Goal: Navigation & Orientation: Find specific page/section

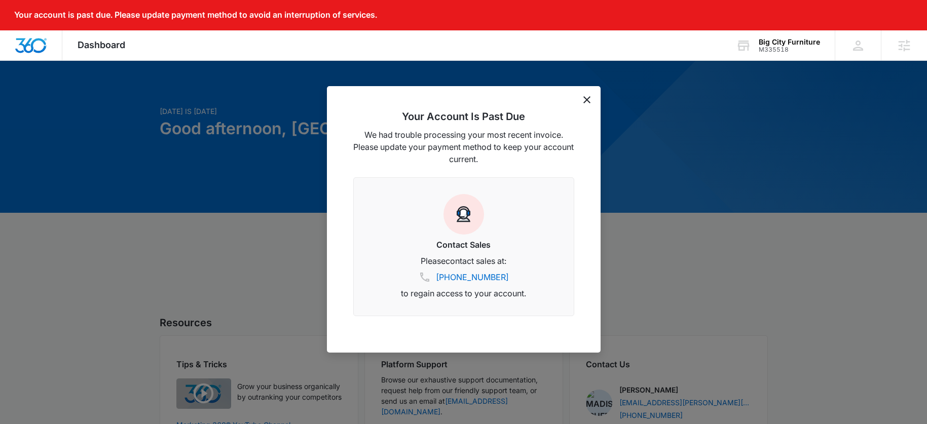
click at [583, 100] on icon "dismiss this dialog" at bounding box center [586, 99] width 7 height 7
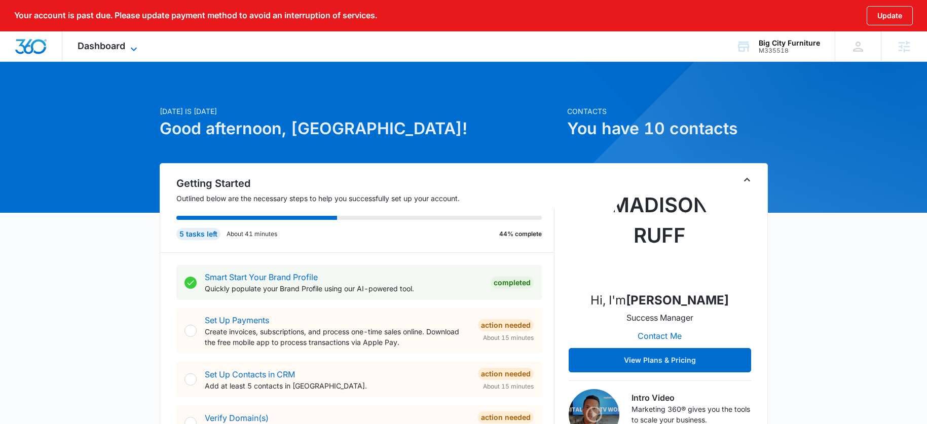
click at [114, 51] on span "Dashboard" at bounding box center [102, 46] width 48 height 11
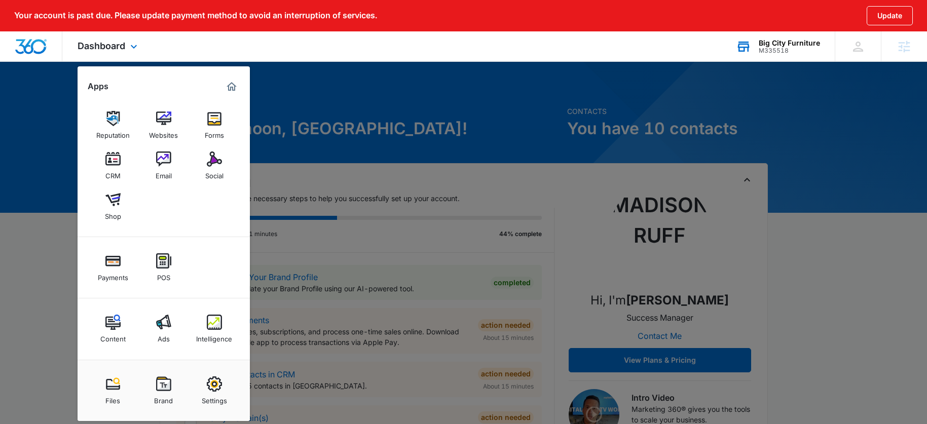
click at [753, 55] on div "Big City Furniture M335518 Your Accounts View All" at bounding box center [778, 46] width 114 height 30
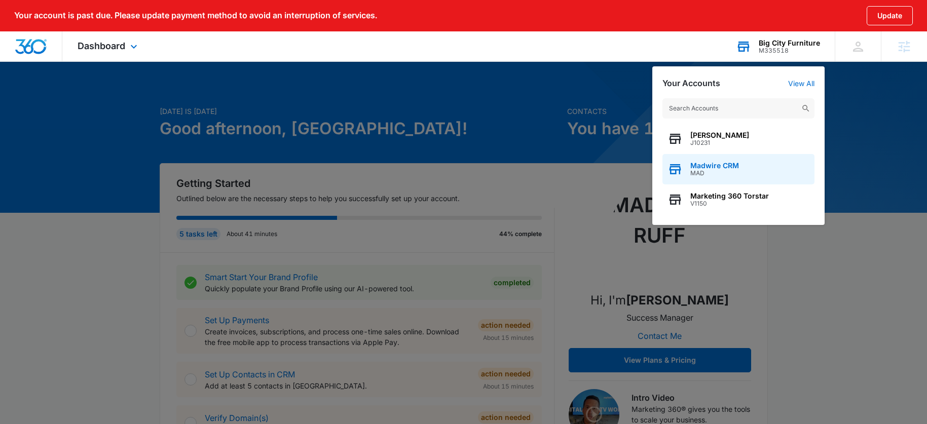
click at [727, 172] on span "MAD" at bounding box center [714, 173] width 49 height 7
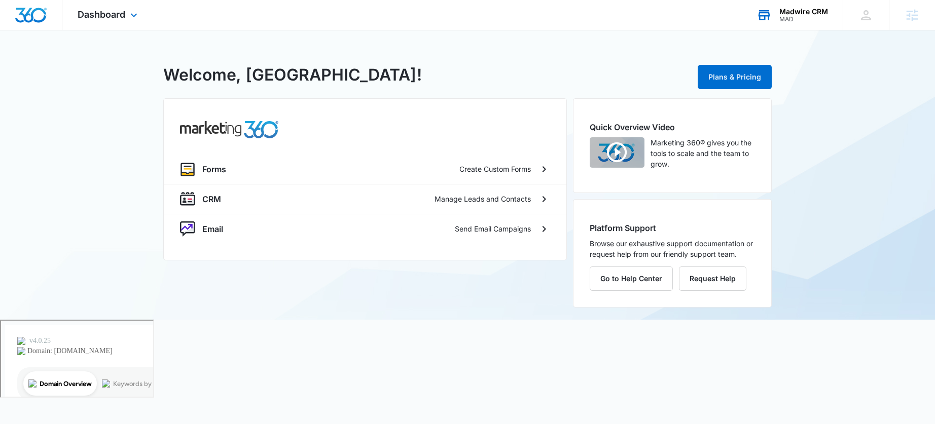
click at [121, 20] on div "Dashboard Apps Forms CRM Email Settings" at bounding box center [108, 15] width 93 height 30
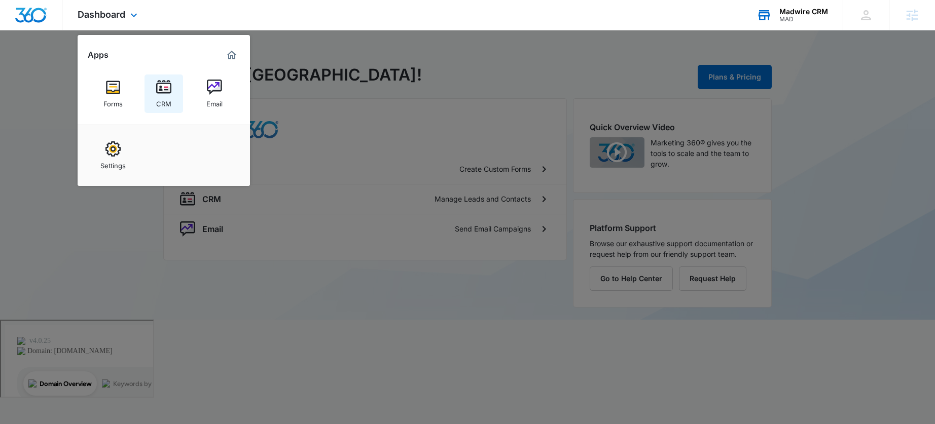
click at [155, 99] on link "CRM" at bounding box center [163, 94] width 39 height 39
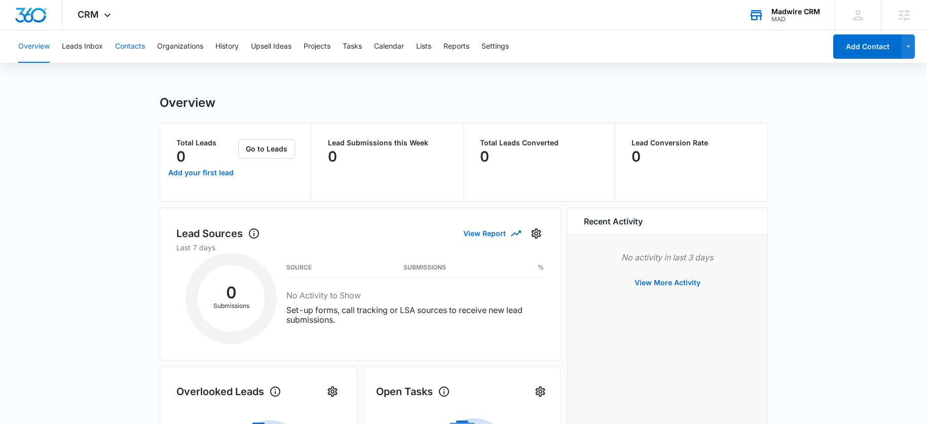
click at [138, 47] on button "Contacts" at bounding box center [130, 46] width 30 height 32
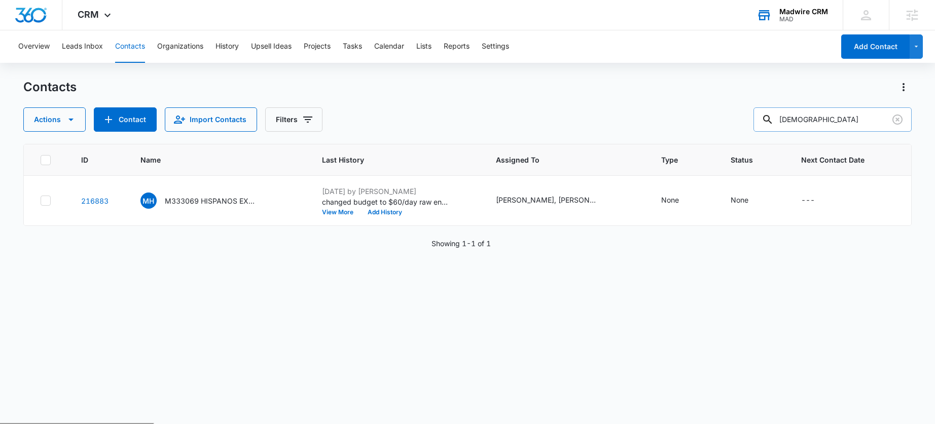
click at [836, 121] on input "hispanos" at bounding box center [832, 119] width 158 height 24
type input "big city"
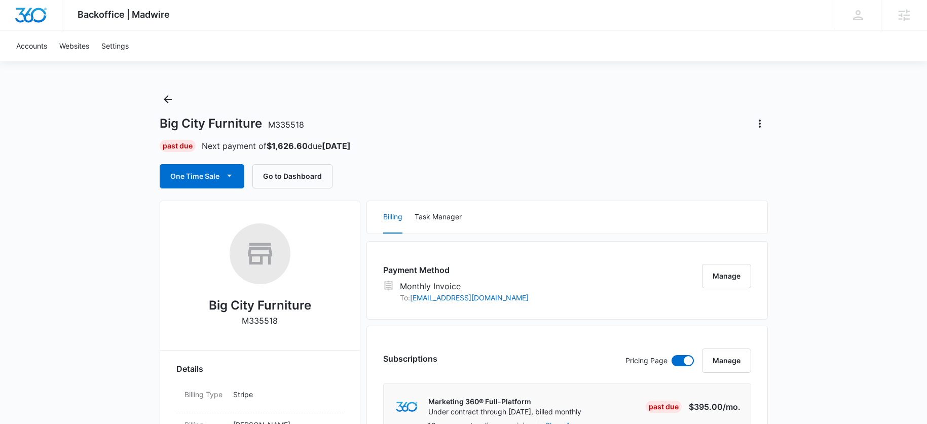
scroll to position [1, 0]
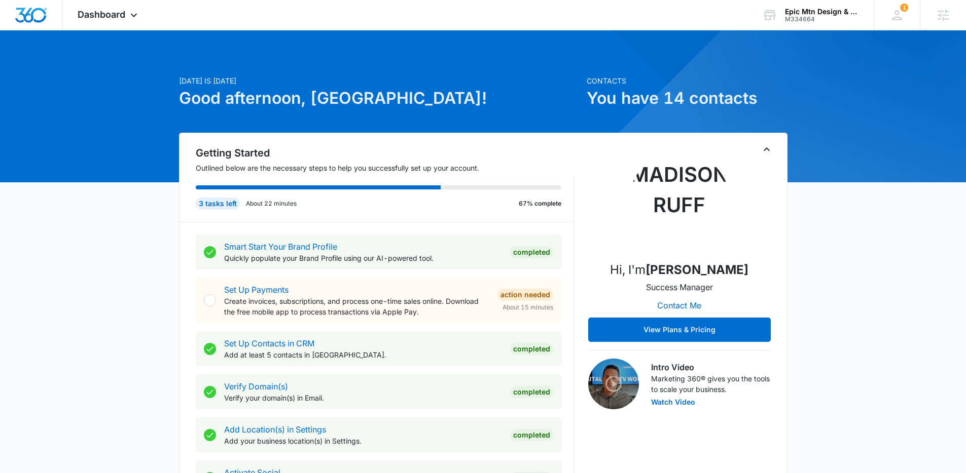
click at [114, 16] on span "Dashboard" at bounding box center [102, 14] width 48 height 11
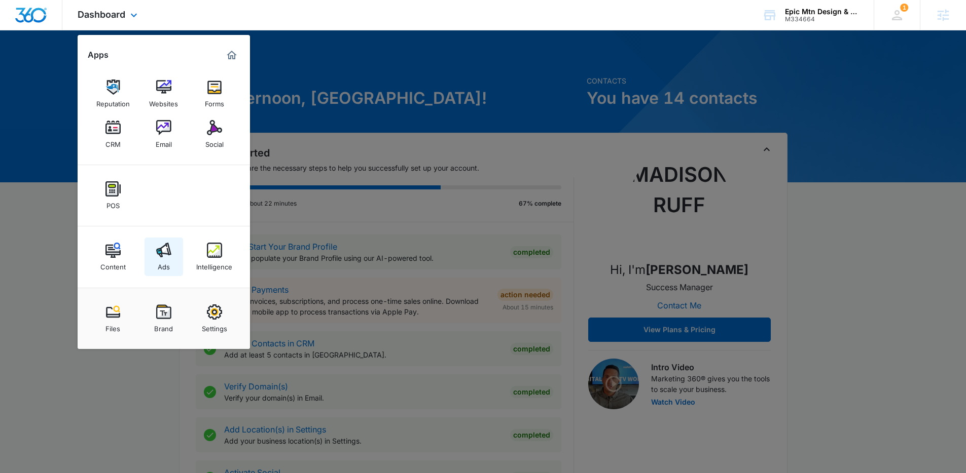
click at [156, 261] on link "Ads" at bounding box center [163, 257] width 39 height 39
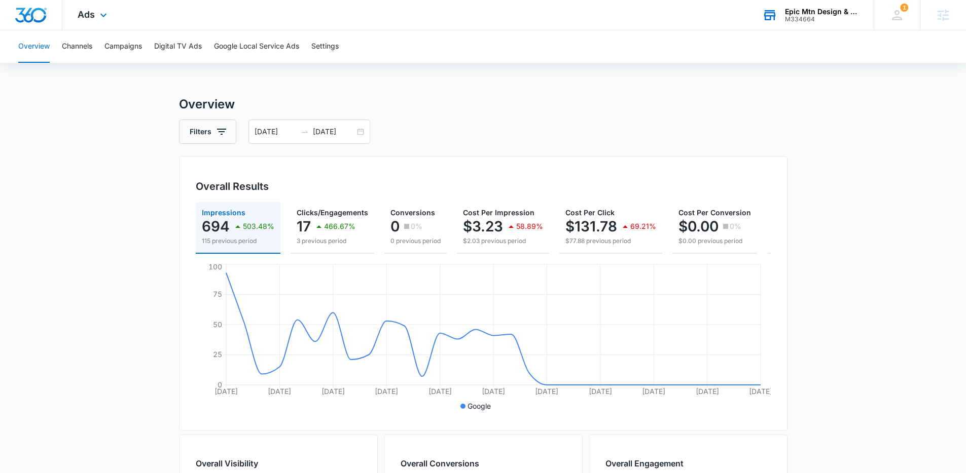
click at [827, 7] on div "Epic Mtn Design & Build M334664 Your Accounts View All" at bounding box center [810, 15] width 127 height 30
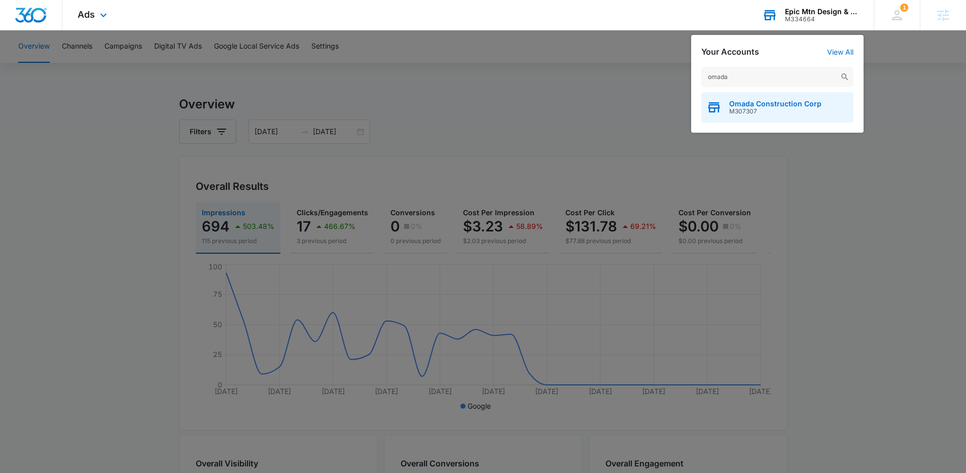
type input "omada"
click at [757, 98] on div "Omada Construction Corp M307307" at bounding box center [777, 107] width 152 height 30
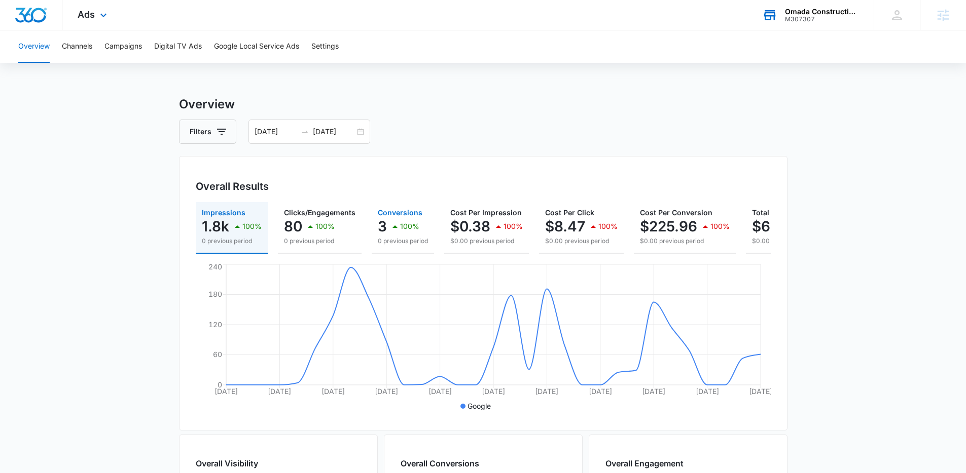
click at [390, 237] on p "0 previous period" at bounding box center [403, 241] width 50 height 9
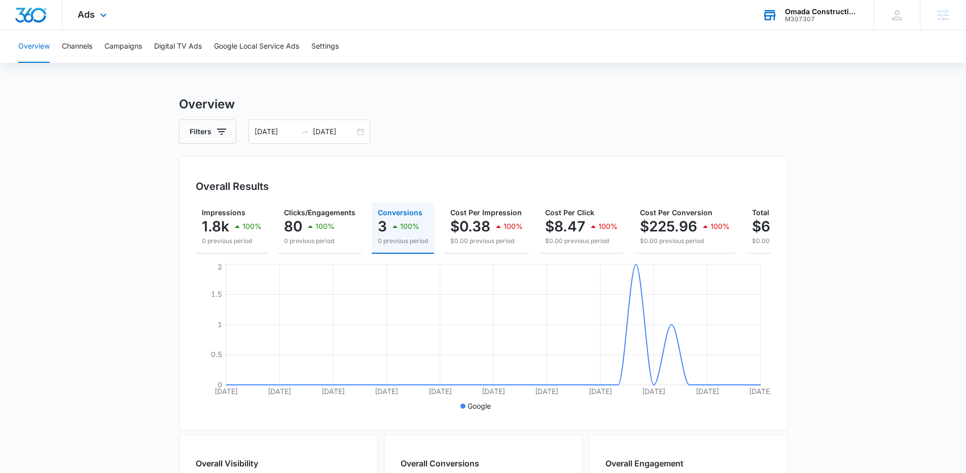
click at [152, 38] on div "Overview Channels Campaigns Digital TV Ads Google Local Service Ads Settings" at bounding box center [482, 46] width 941 height 32
click at [139, 45] on button "Campaigns" at bounding box center [123, 46] width 38 height 32
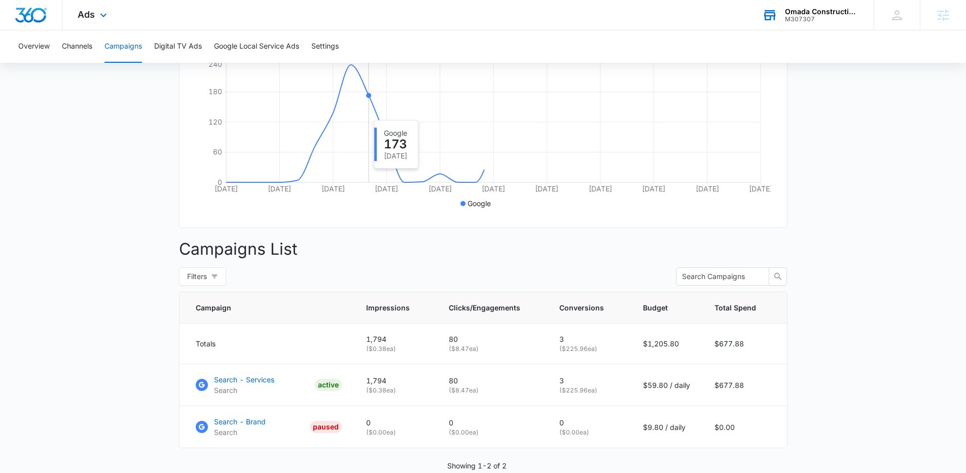
scroll to position [257, 0]
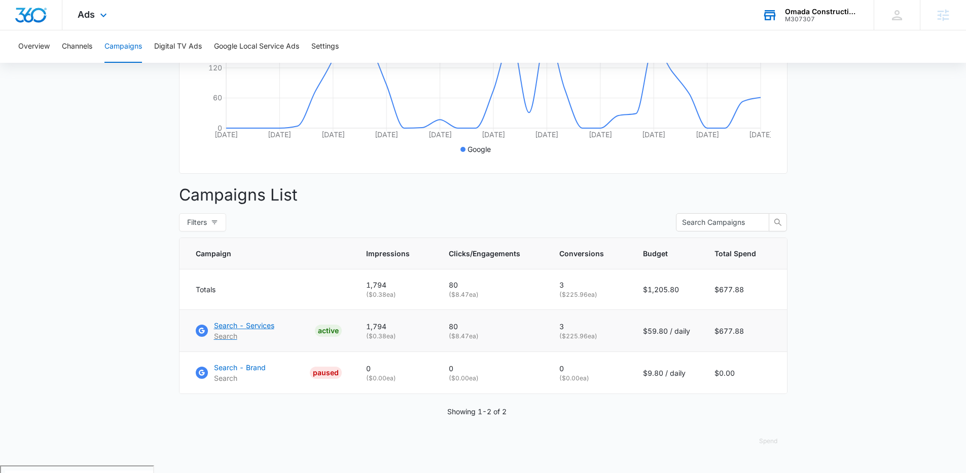
click at [247, 331] on p "Search - Services" at bounding box center [244, 325] width 60 height 11
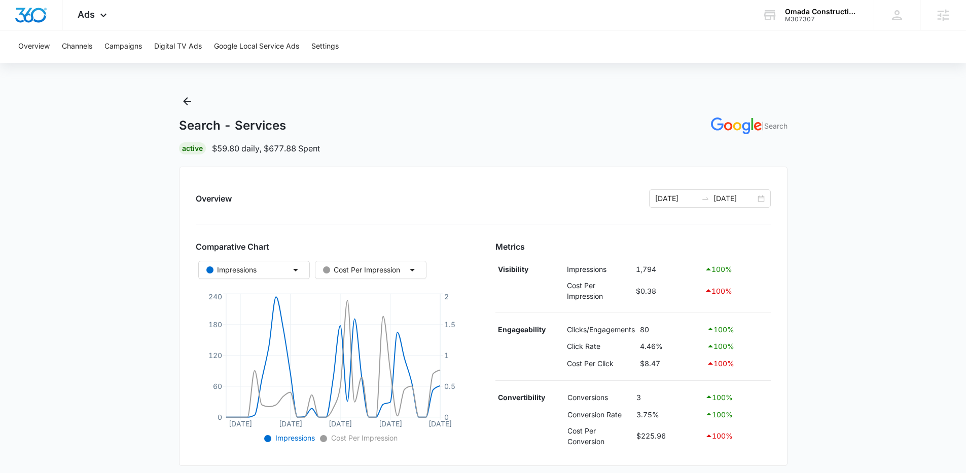
scroll to position [5, 0]
click at [95, 14] on div "Ads Apps Reputation Websites Forms CRM Email Social POS Content Ads Intelligenc…" at bounding box center [93, 15] width 62 height 30
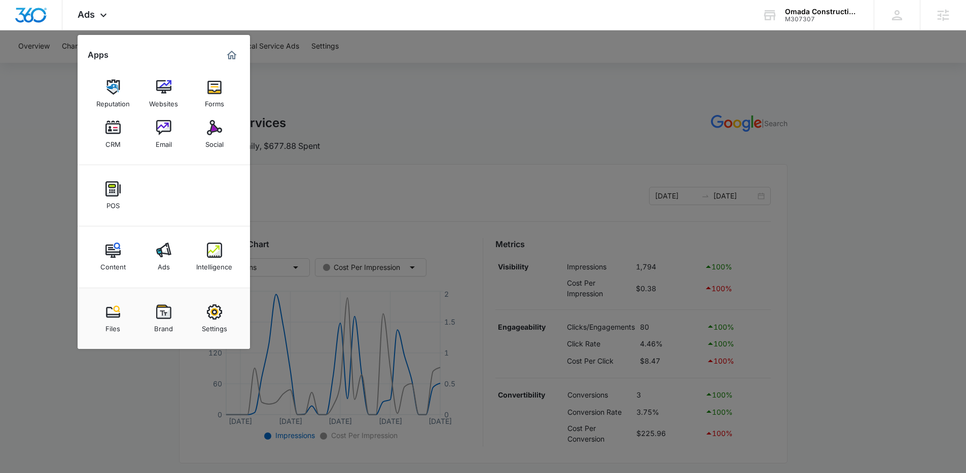
click at [407, 180] on div at bounding box center [483, 236] width 966 height 473
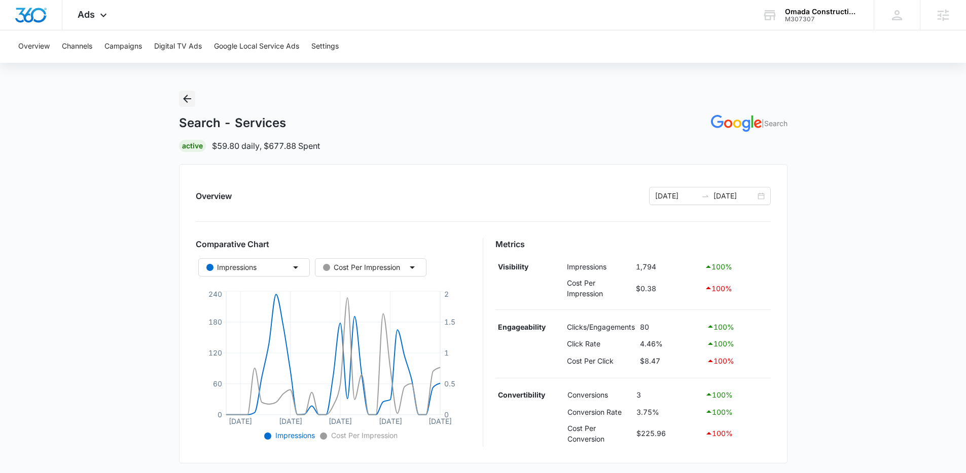
click at [193, 93] on button "Back" at bounding box center [187, 99] width 16 height 16
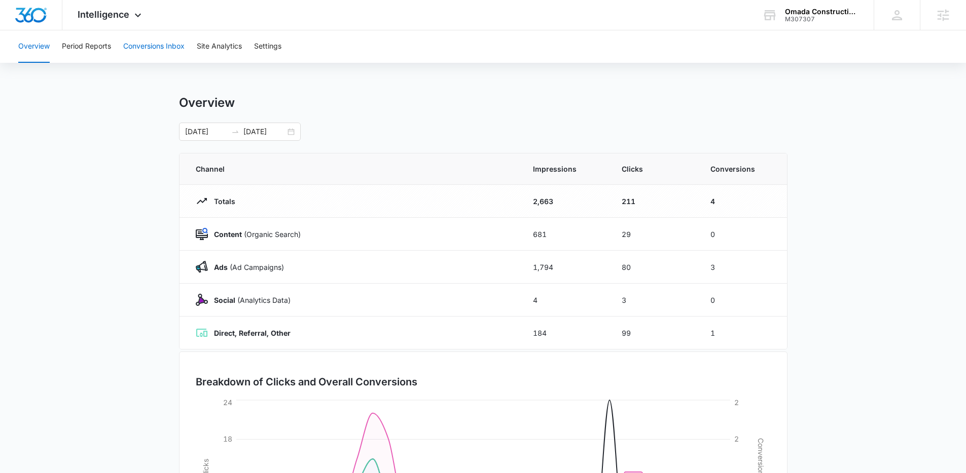
click at [155, 52] on button "Conversions Inbox" at bounding box center [153, 46] width 61 height 32
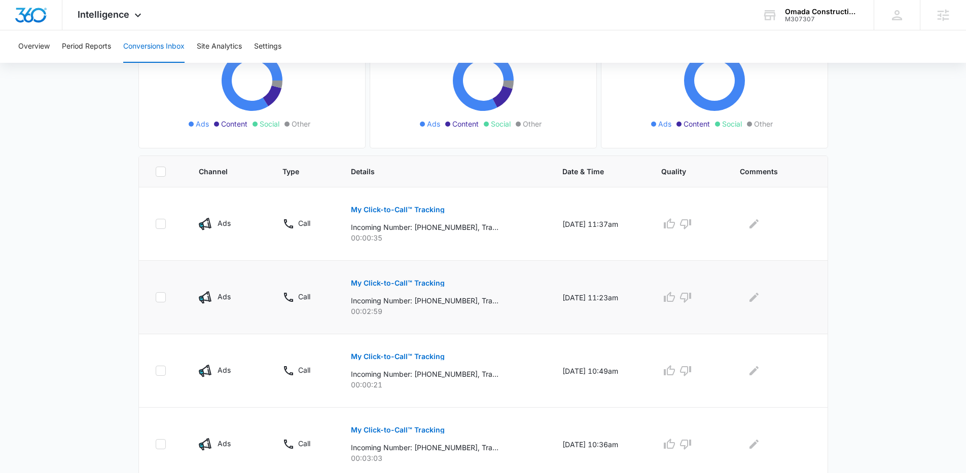
scroll to position [149, 0]
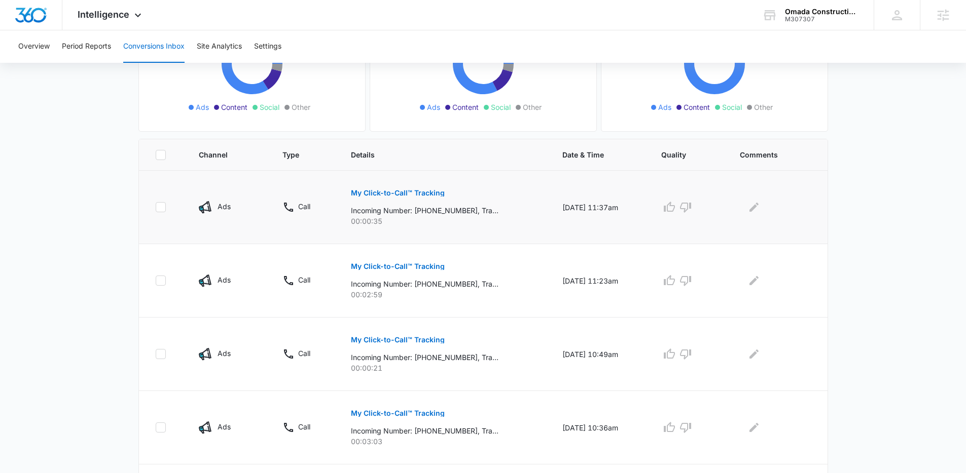
click at [412, 190] on p "My Click-to-Call™ Tracking" at bounding box center [398, 193] width 94 height 7
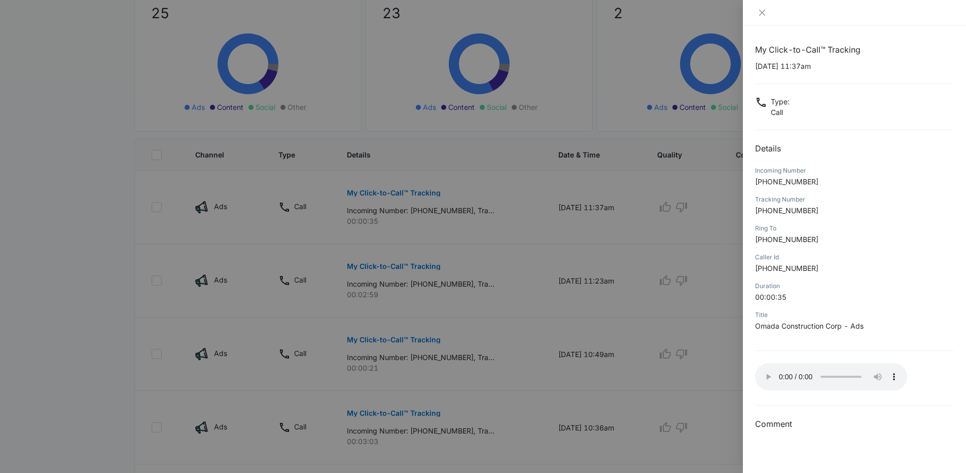
click at [416, 201] on div at bounding box center [483, 236] width 966 height 473
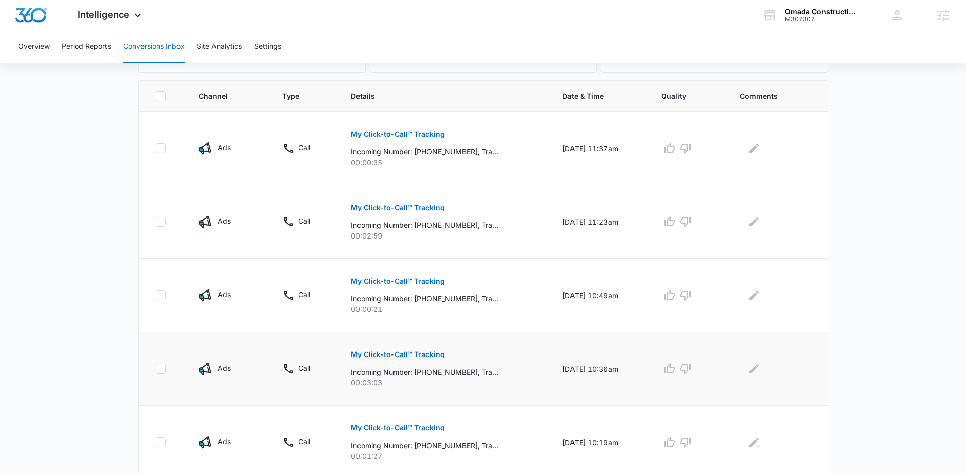
scroll to position [208, 0]
click at [409, 352] on p "My Click-to-Call™ Tracking" at bounding box center [398, 354] width 94 height 7
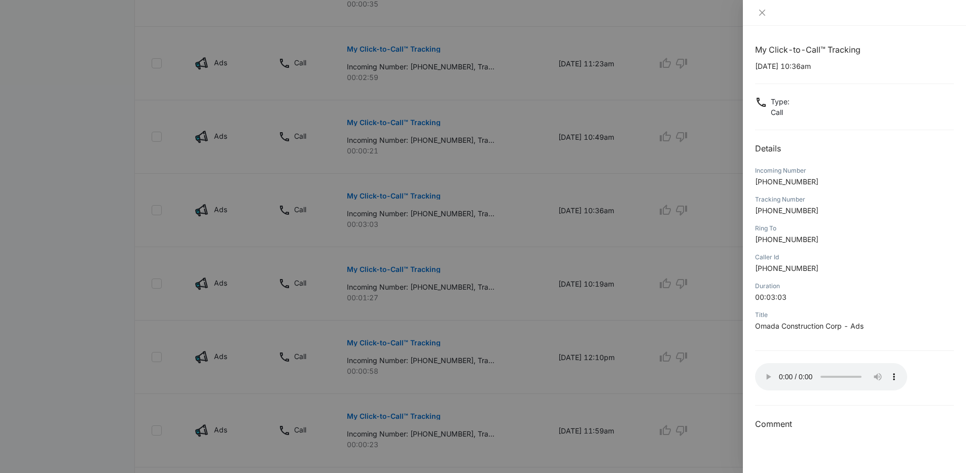
scroll to position [359, 0]
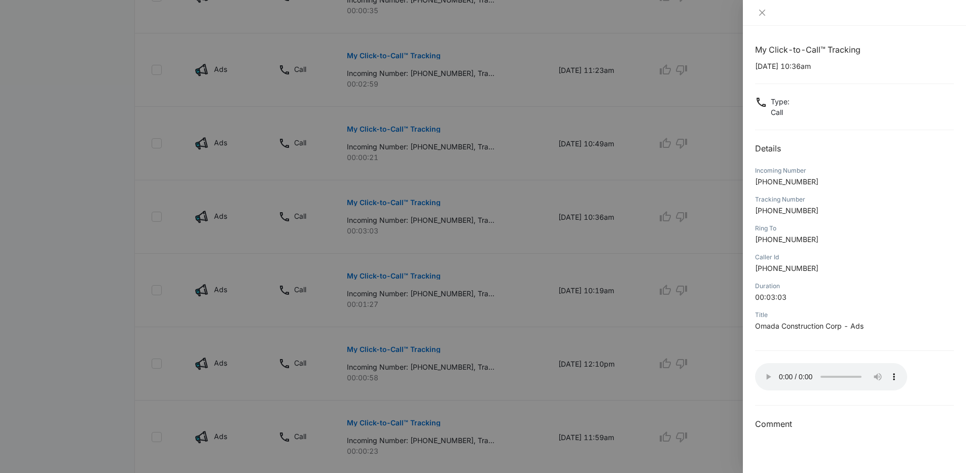
click at [510, 345] on div at bounding box center [483, 236] width 966 height 473
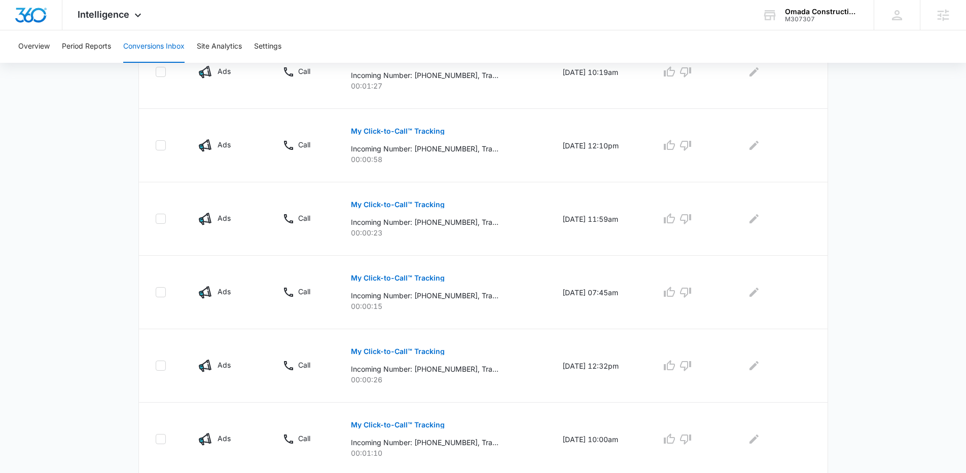
scroll to position [612, 0]
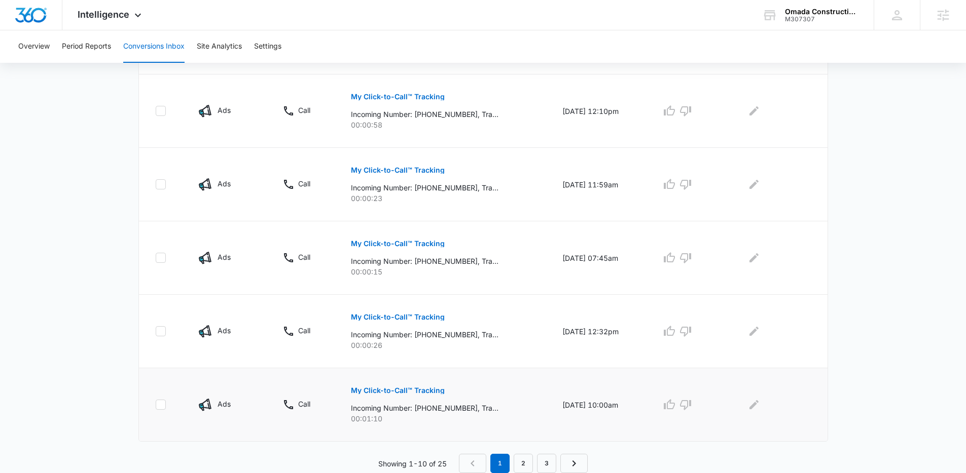
click at [397, 389] on p "My Click-to-Call™ Tracking" at bounding box center [398, 390] width 94 height 7
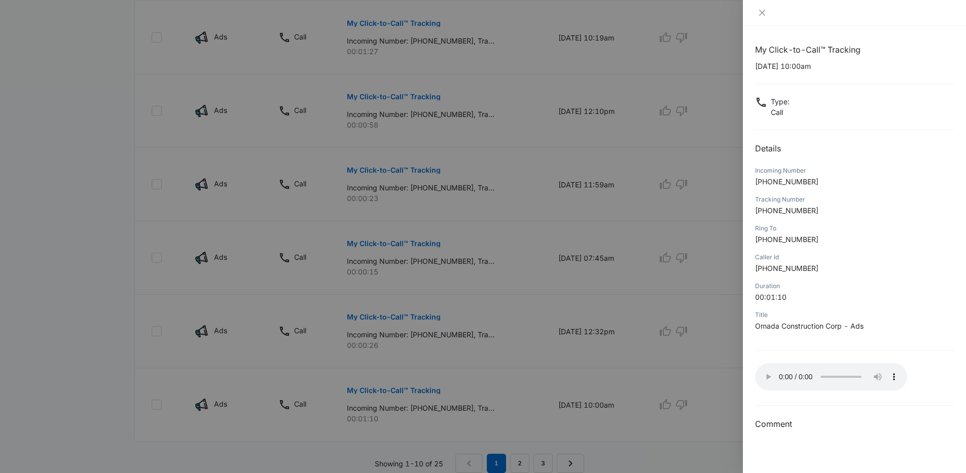
click at [651, 344] on div at bounding box center [483, 236] width 966 height 473
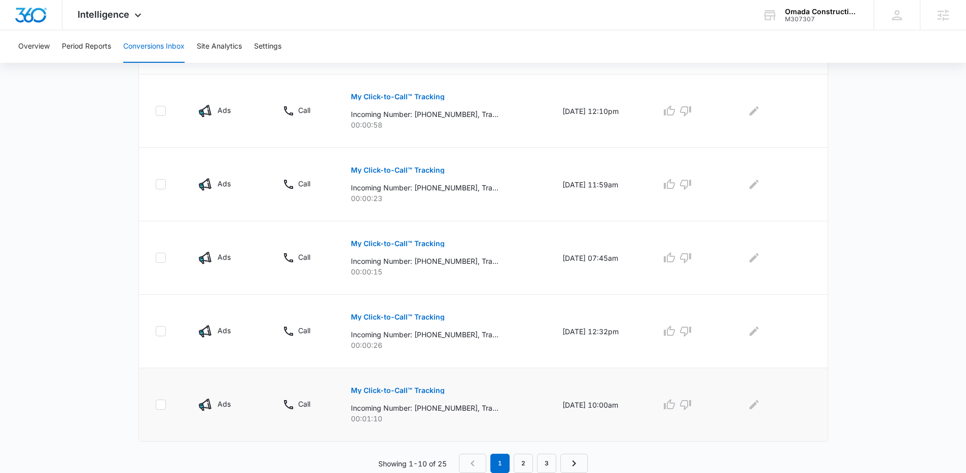
click at [389, 383] on button "My Click-to-Call™ Tracking" at bounding box center [398, 391] width 94 height 24
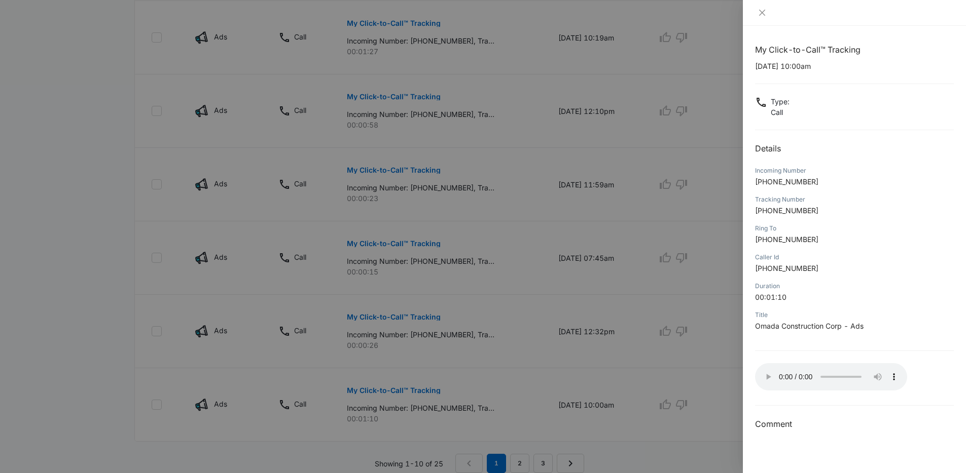
click at [758, 7] on div at bounding box center [854, 13] width 223 height 26
click at [760, 10] on icon "close" at bounding box center [762, 13] width 8 height 8
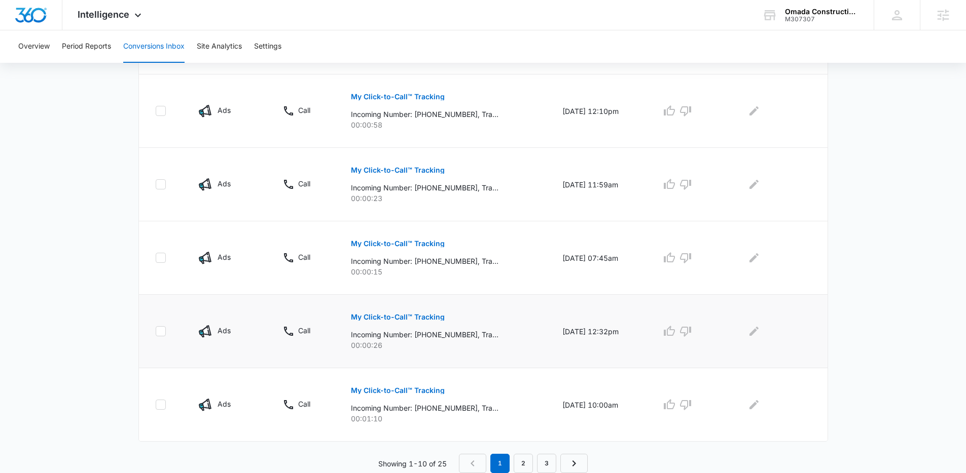
click at [385, 321] on button "My Click-to-Call™ Tracking" at bounding box center [398, 317] width 94 height 24
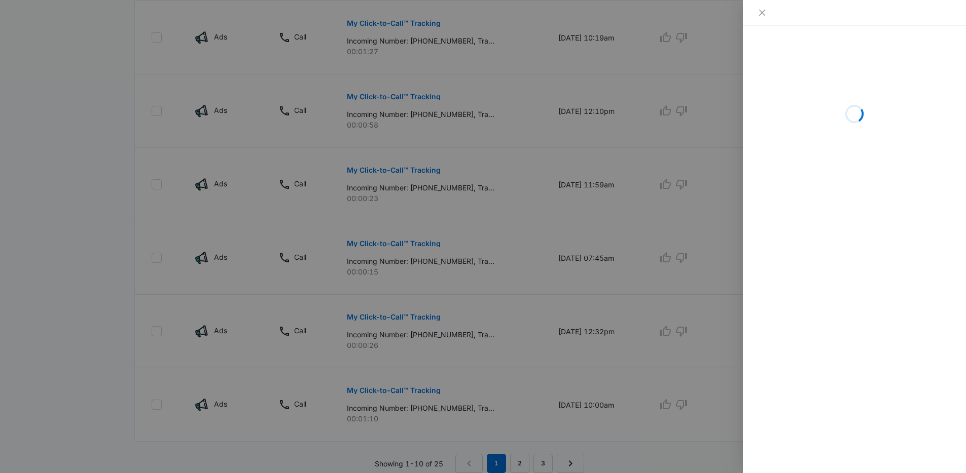
click at [551, 247] on div at bounding box center [483, 236] width 966 height 473
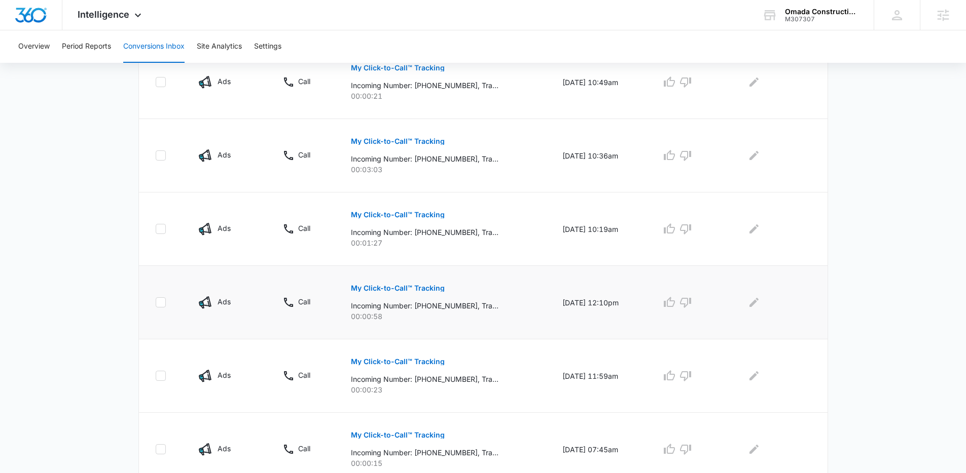
scroll to position [410, 0]
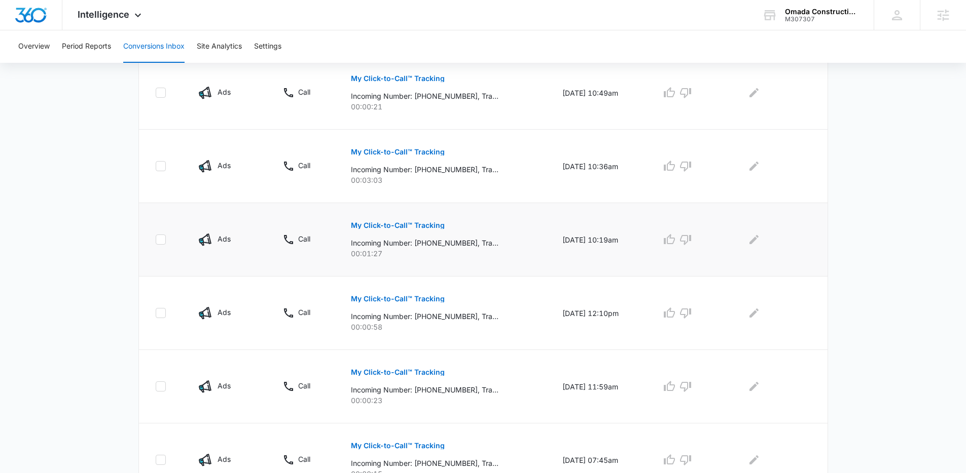
click at [410, 220] on button "My Click-to-Call™ Tracking" at bounding box center [398, 225] width 94 height 24
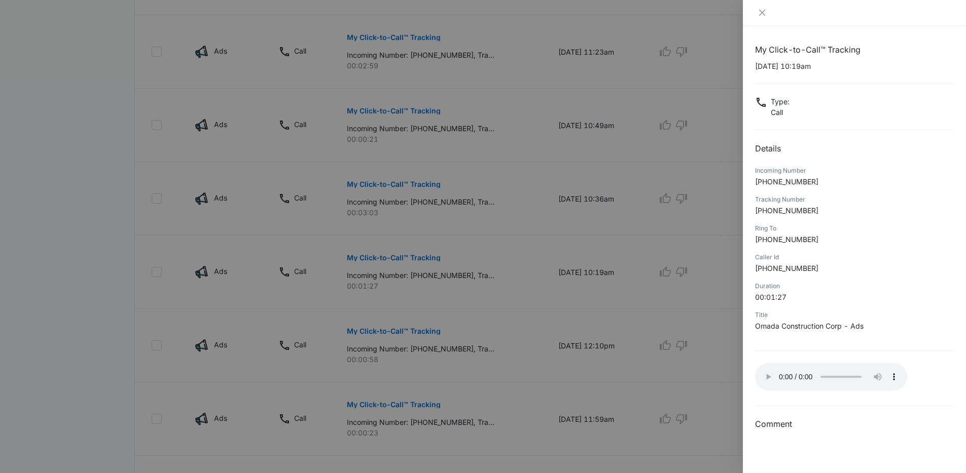
scroll to position [265, 0]
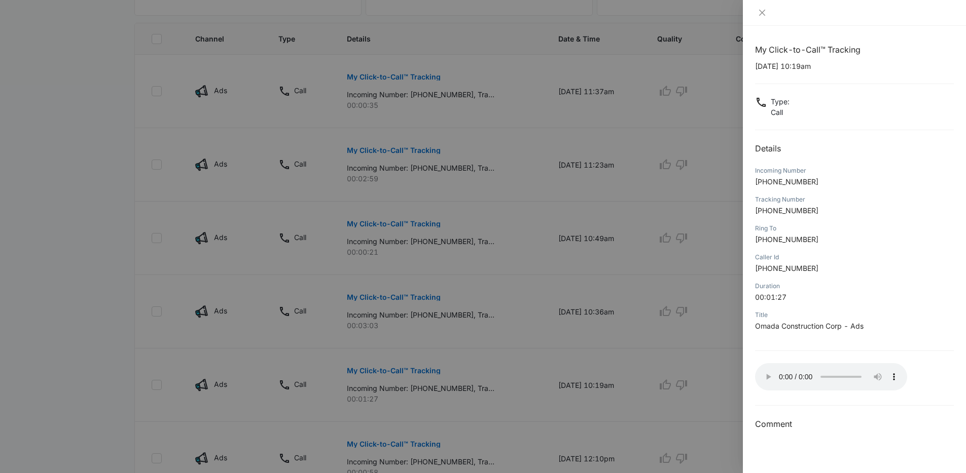
click at [470, 262] on div at bounding box center [483, 236] width 966 height 473
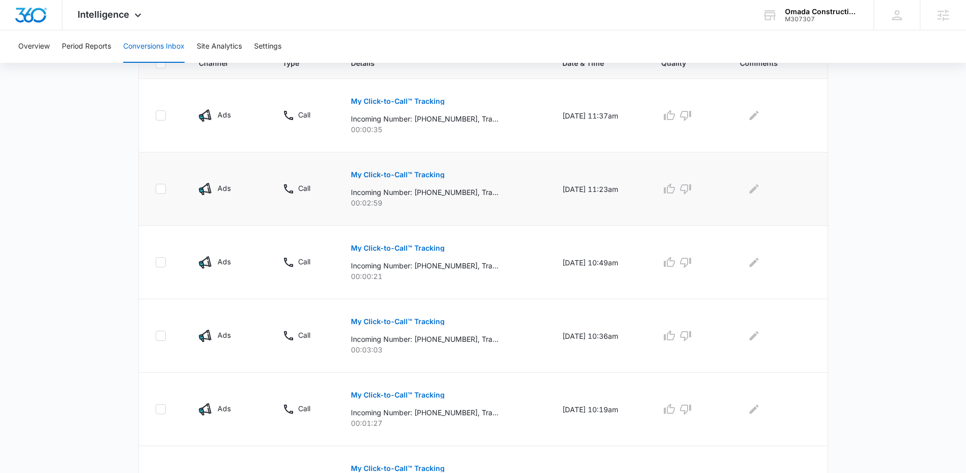
scroll to position [183, 0]
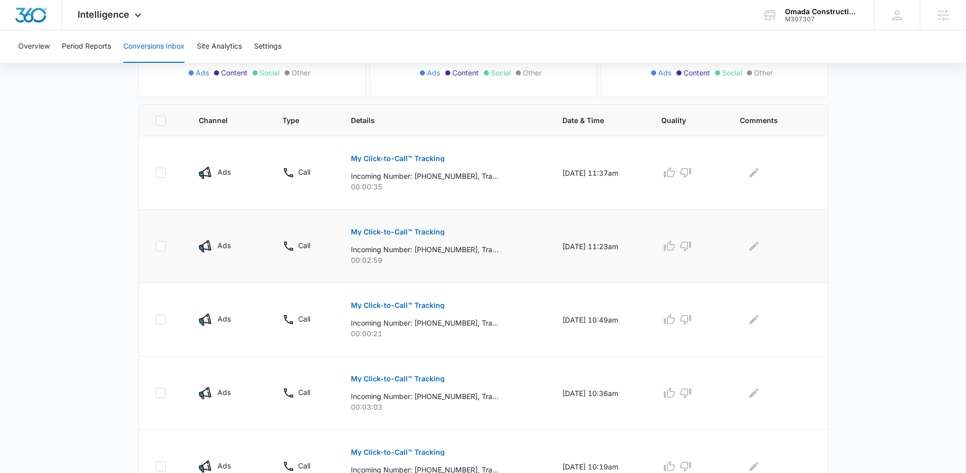
click at [391, 229] on p "My Click-to-Call™ Tracking" at bounding box center [398, 232] width 94 height 7
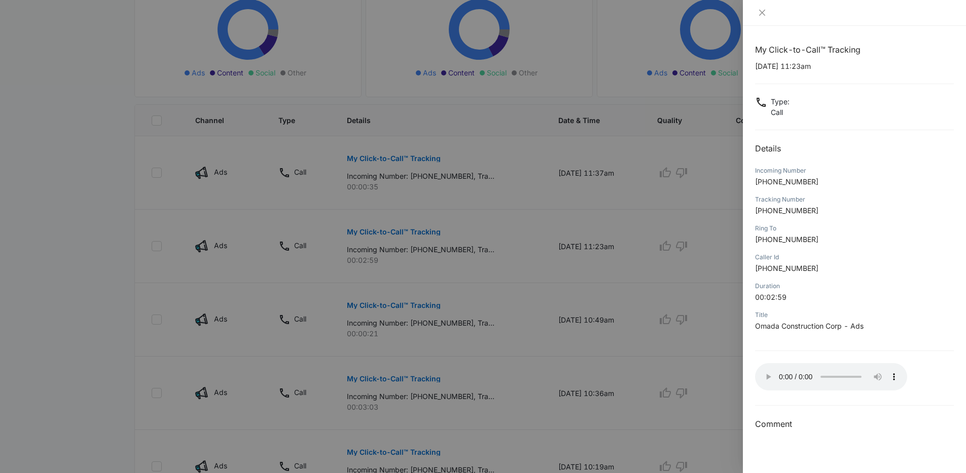
click at [575, 61] on div at bounding box center [483, 236] width 966 height 473
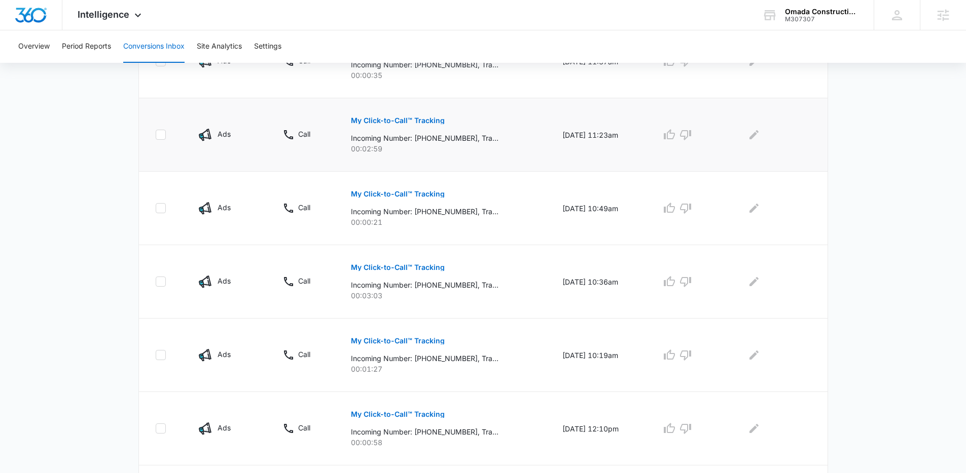
scroll to position [341, 0]
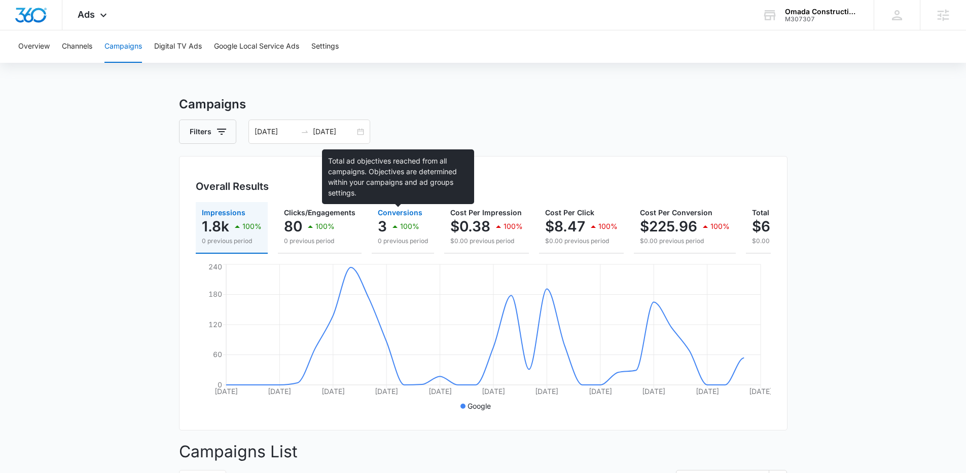
click at [389, 210] on span "Conversions" at bounding box center [400, 212] width 45 height 9
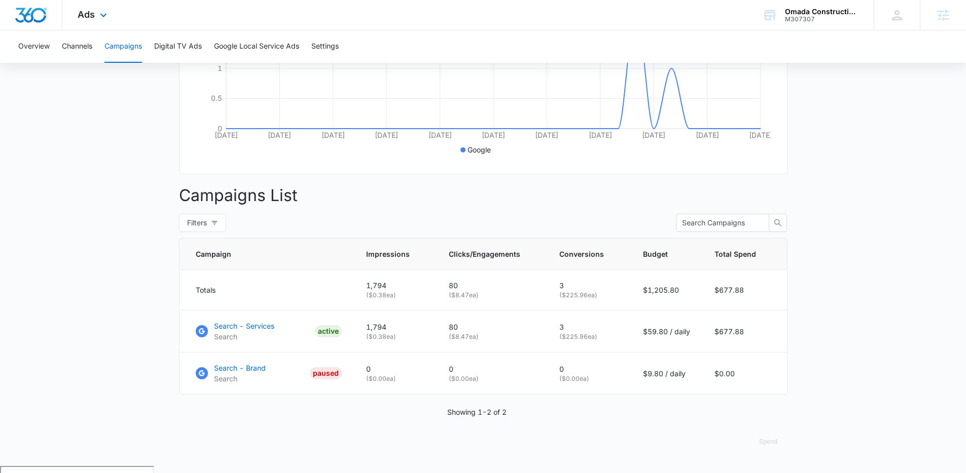
scroll to position [257, 0]
click at [79, 17] on span "Ads" at bounding box center [86, 14] width 17 height 11
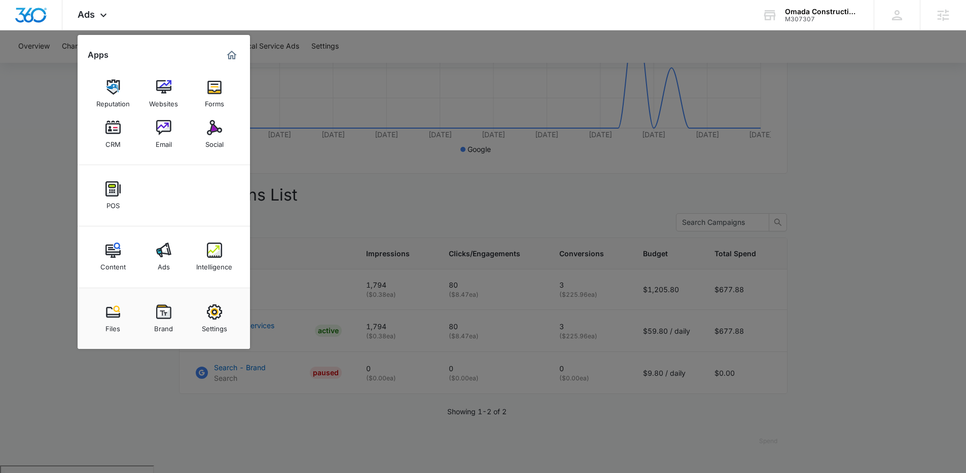
click at [374, 144] on div at bounding box center [483, 236] width 966 height 473
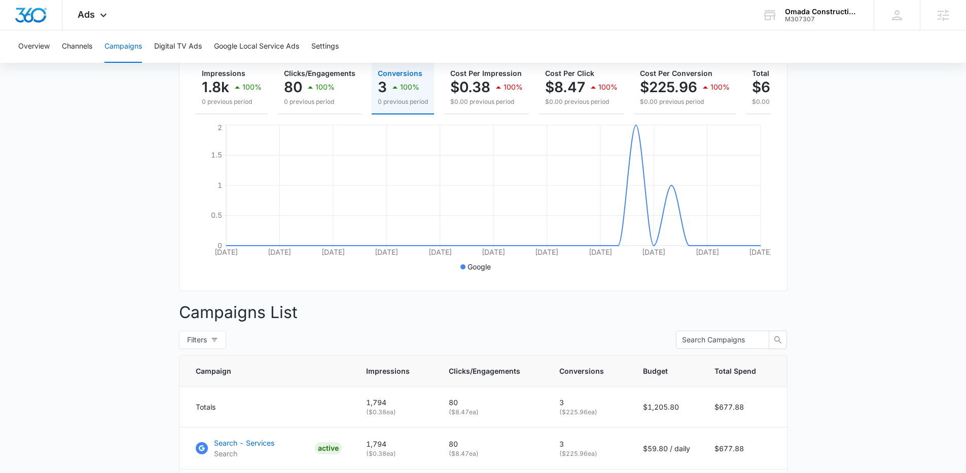
scroll to position [30, 0]
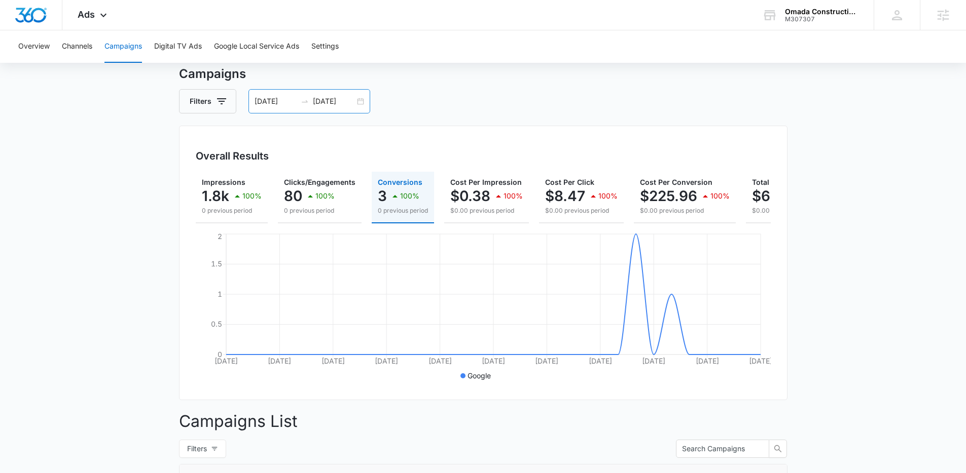
click at [358, 100] on div "09/07/2025 10/07/2025" at bounding box center [309, 101] width 122 height 24
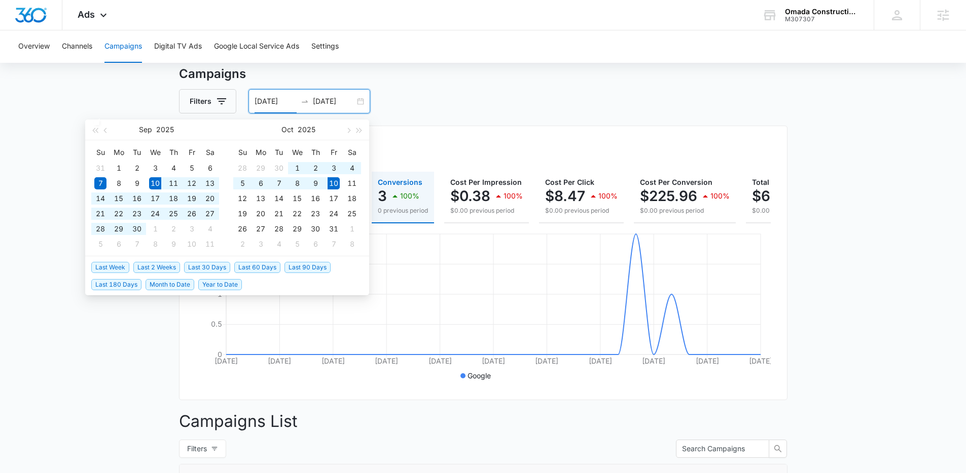
click at [198, 269] on span "Last 30 Days" at bounding box center [207, 267] width 46 height 11
type input "09/10/2025"
type input "10/10/2025"
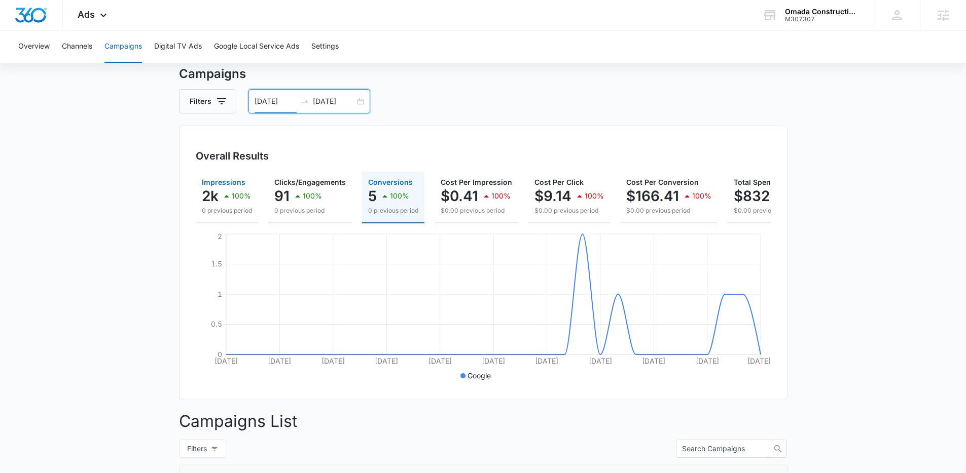
click at [222, 198] on icon "button" at bounding box center [226, 196] width 12 height 12
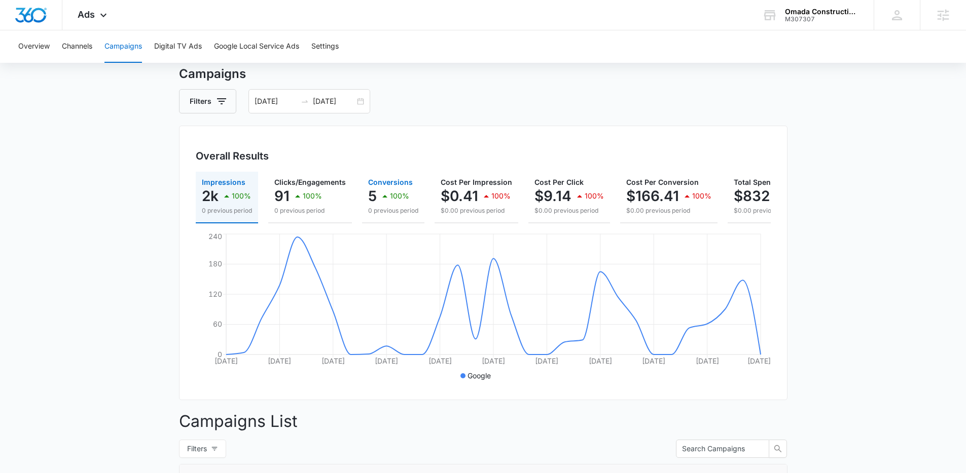
click at [380, 198] on icon "button" at bounding box center [385, 196] width 12 height 12
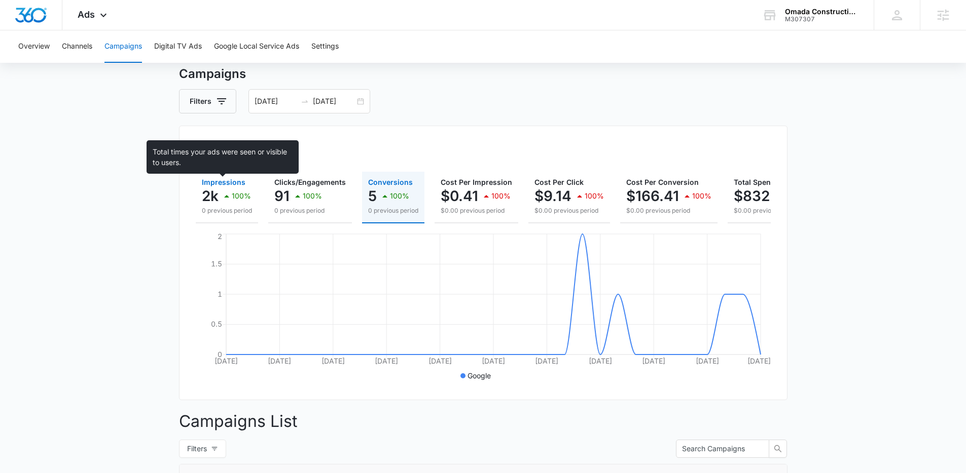
click at [226, 183] on span "Impressions" at bounding box center [224, 182] width 44 height 9
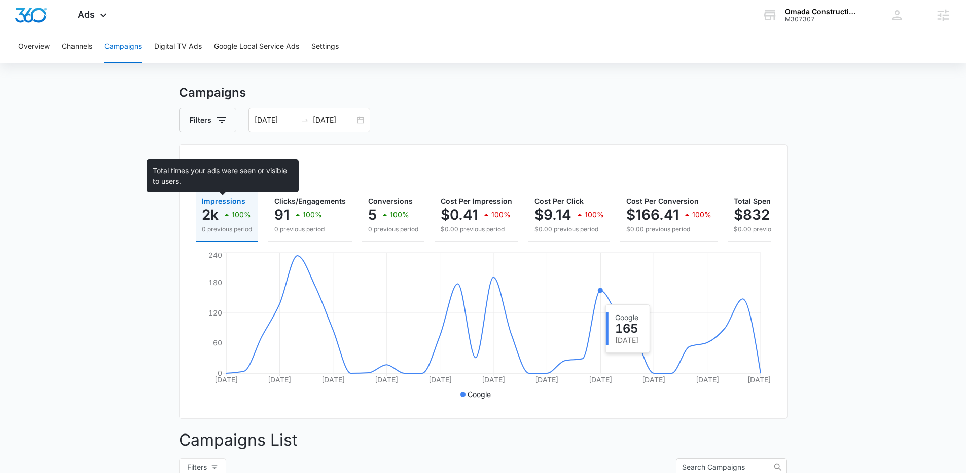
scroll to position [11, 0]
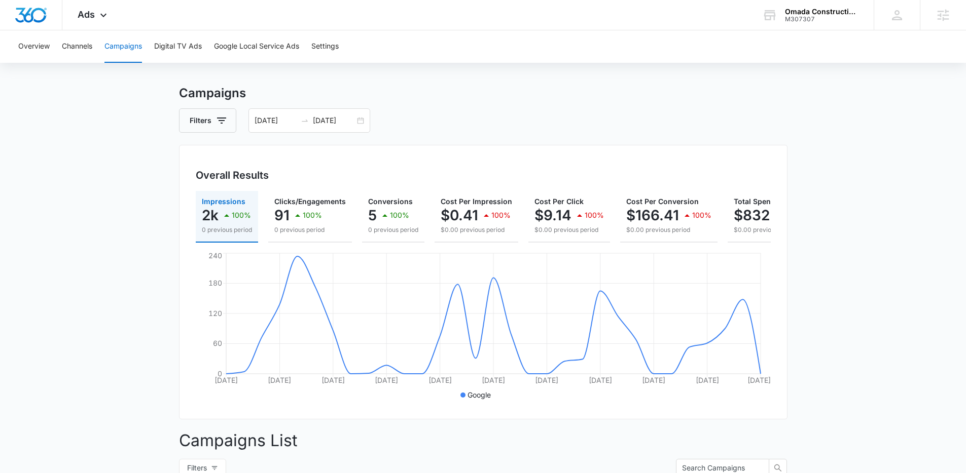
click at [418, 102] on h3 "Campaigns" at bounding box center [483, 93] width 608 height 18
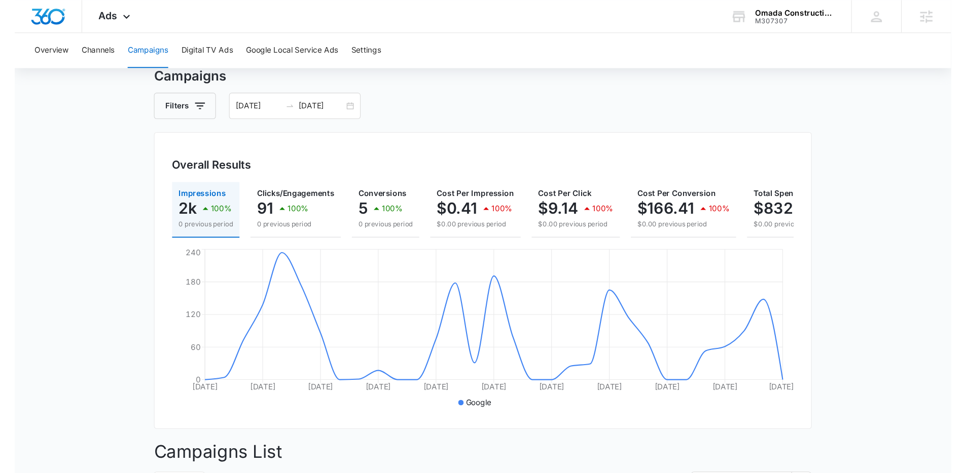
scroll to position [0, 0]
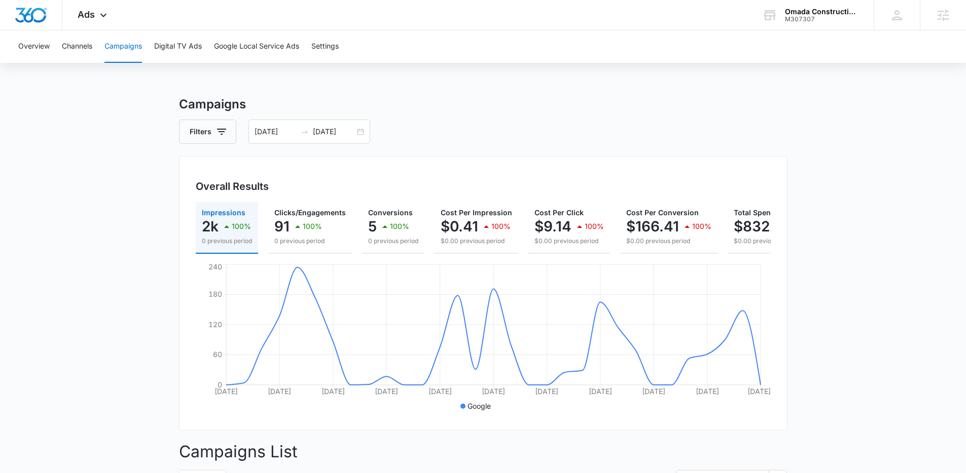
click at [138, 106] on main "Campaigns Filters 09/10/2025 10/10/2025 Overall Results Impressions 2k 100% 0 p…" at bounding box center [483, 409] width 966 height 628
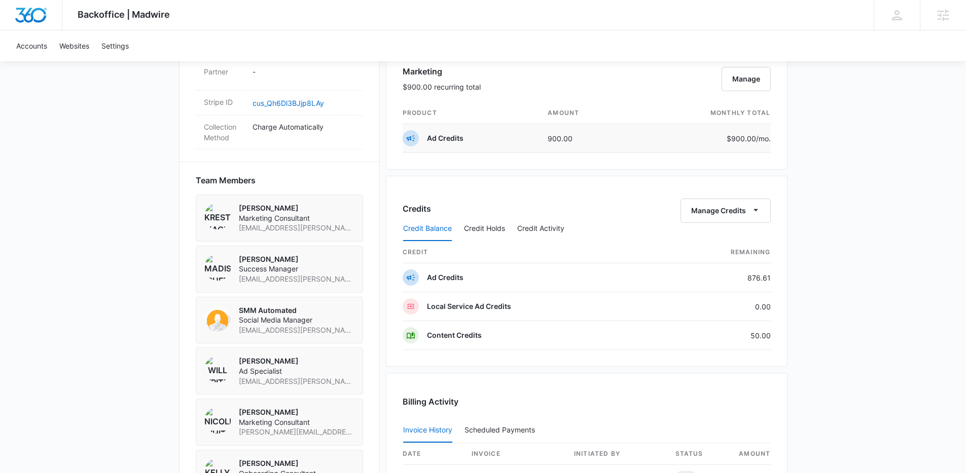
scroll to position [626, 0]
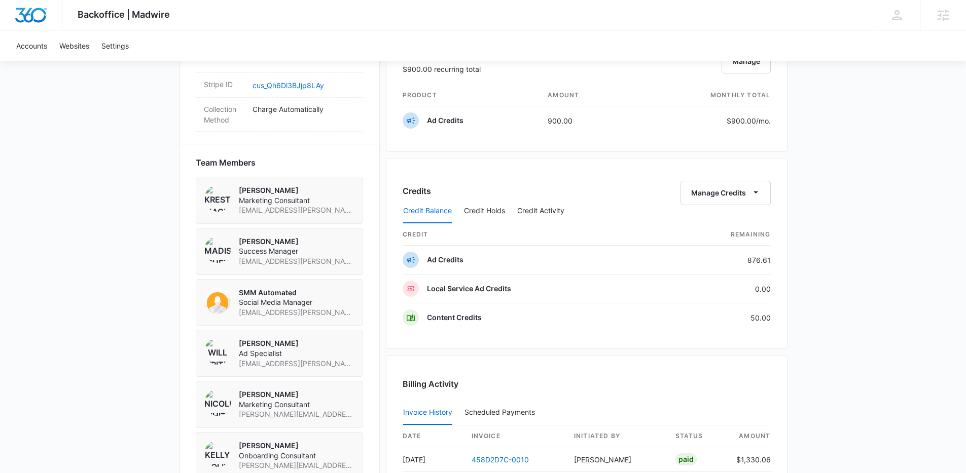
click at [161, 183] on div "Backoffice | Madwire Apps Settings [PERSON_NAME] [PERSON_NAME] [PERSON_NAME][EM…" at bounding box center [483, 42] width 966 height 1337
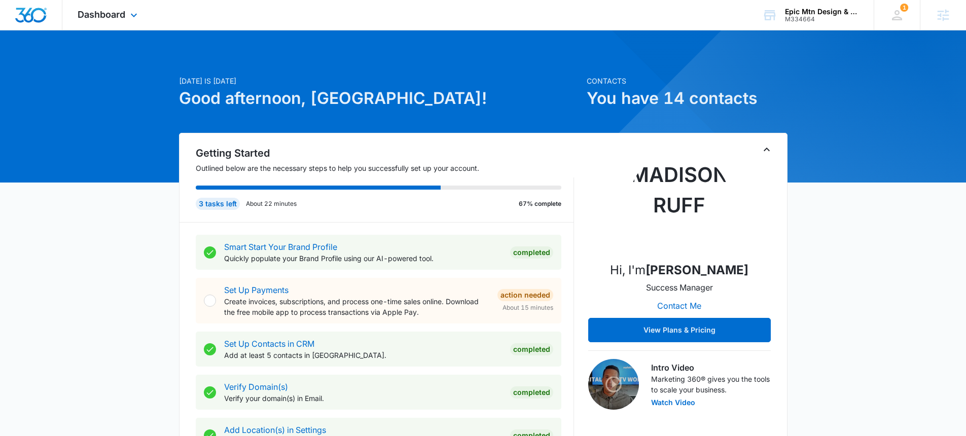
drag, startPoint x: 105, startPoint y: 18, endPoint x: 109, endPoint y: 22, distance: 6.1
click at [105, 18] on span "Dashboard" at bounding box center [102, 14] width 48 height 11
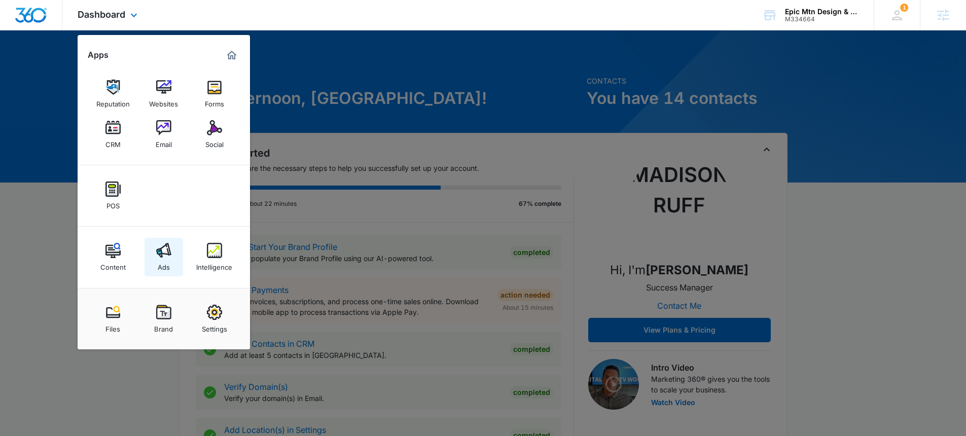
click at [162, 257] on img at bounding box center [163, 250] width 15 height 15
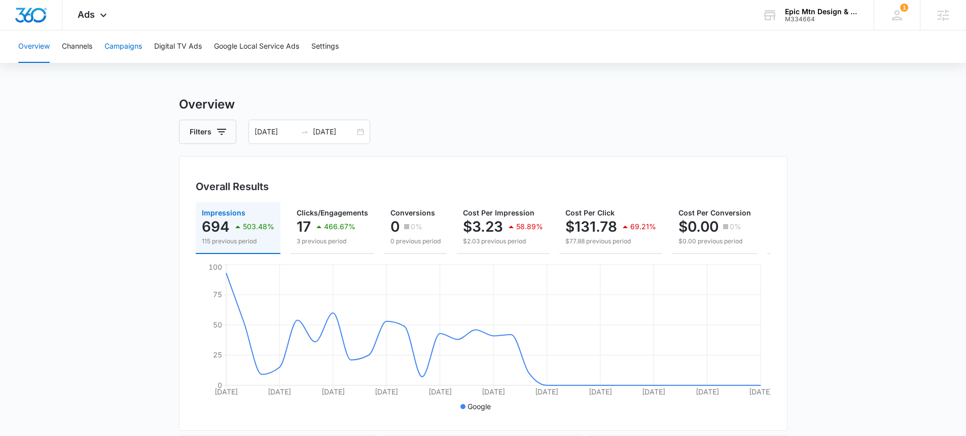
click at [133, 44] on button "Campaigns" at bounding box center [123, 46] width 38 height 32
click at [104, 15] on icon at bounding box center [103, 18] width 12 height 12
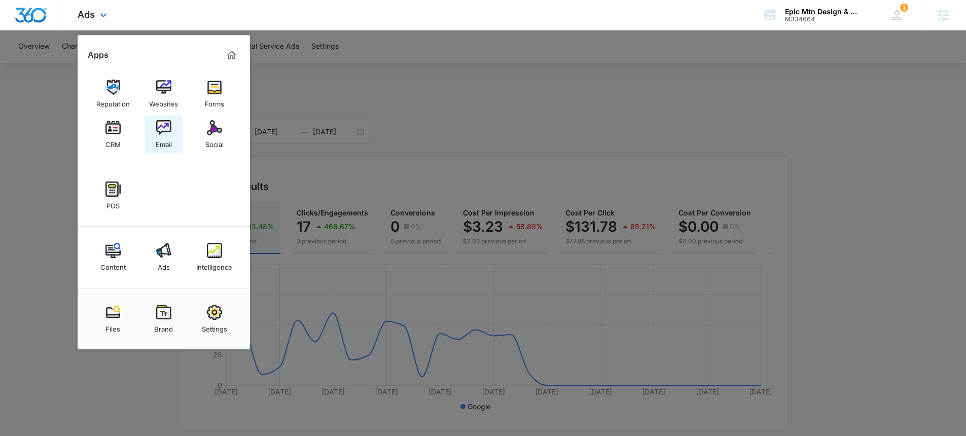
click at [175, 133] on link "Email" at bounding box center [163, 134] width 39 height 39
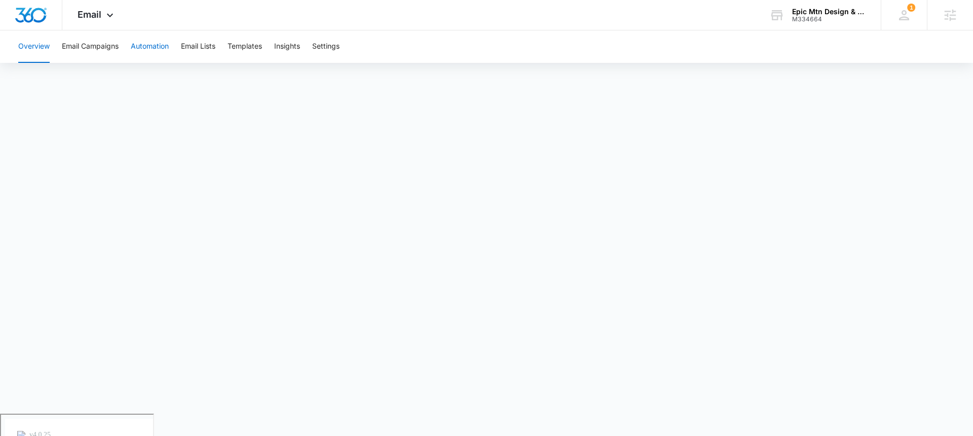
click at [151, 45] on button "Automation" at bounding box center [150, 46] width 38 height 32
click at [820, 12] on div "Epic Mtn Design & Build" at bounding box center [829, 12] width 74 height 8
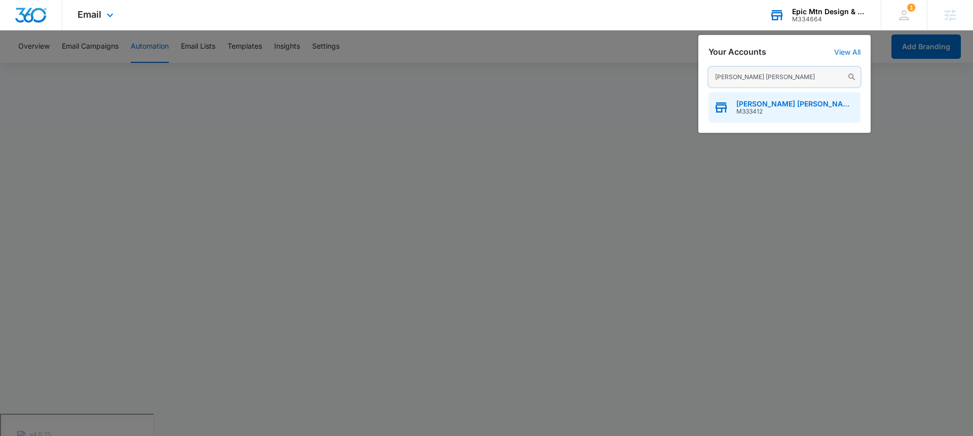
type input "[PERSON_NAME] [PERSON_NAME]"
click at [743, 100] on span "[PERSON_NAME] [PERSON_NAME] Fire Defense Systems" at bounding box center [796, 104] width 119 height 8
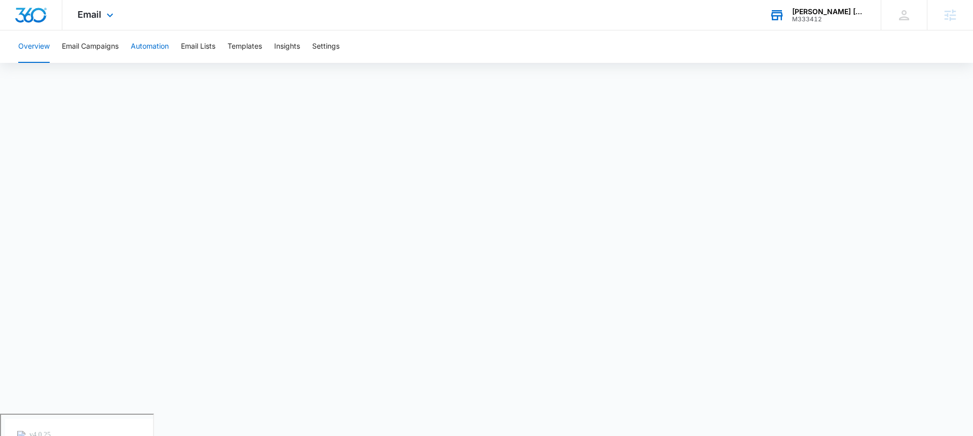
click at [159, 50] on button "Automation" at bounding box center [150, 46] width 38 height 32
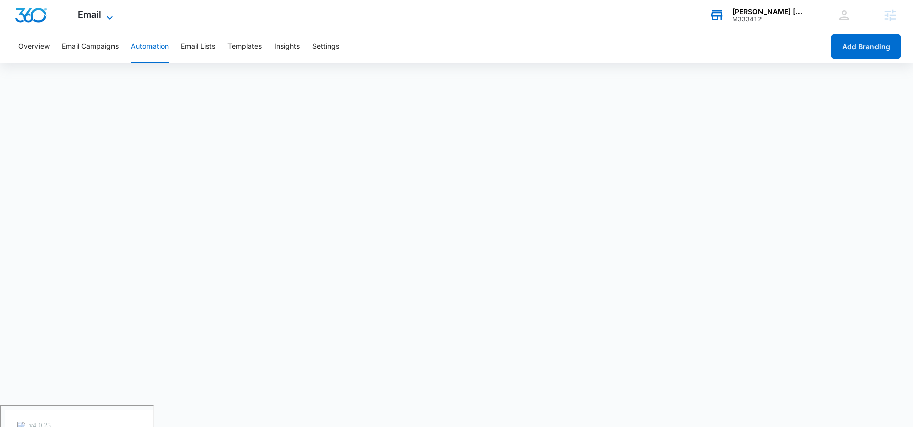
click at [105, 13] on icon at bounding box center [110, 18] width 12 height 12
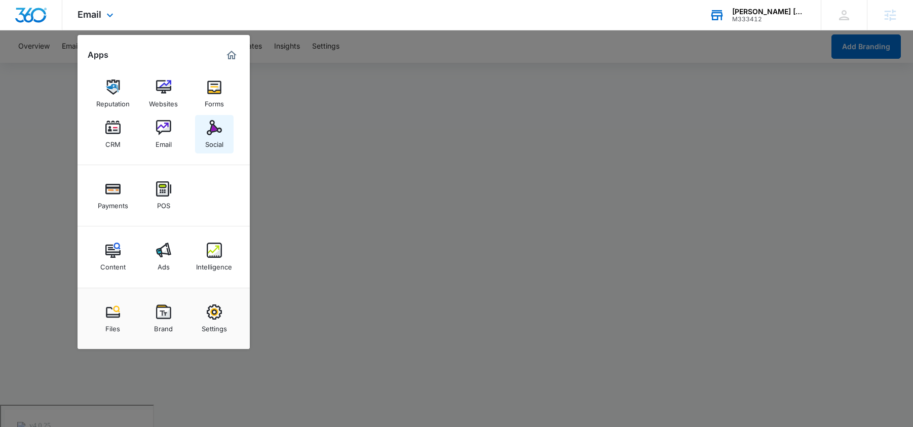
click at [212, 133] on img at bounding box center [214, 127] width 15 height 15
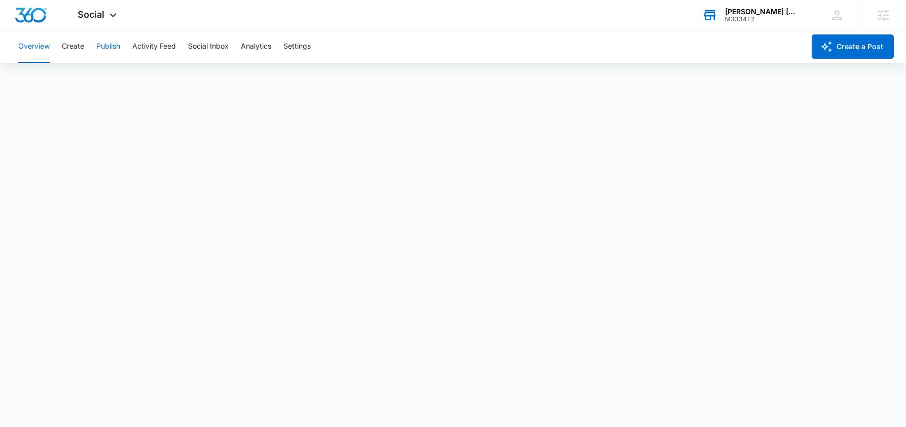
click at [114, 55] on button "Publish" at bounding box center [108, 46] width 24 height 32
click at [99, 13] on span "Social" at bounding box center [91, 14] width 27 height 11
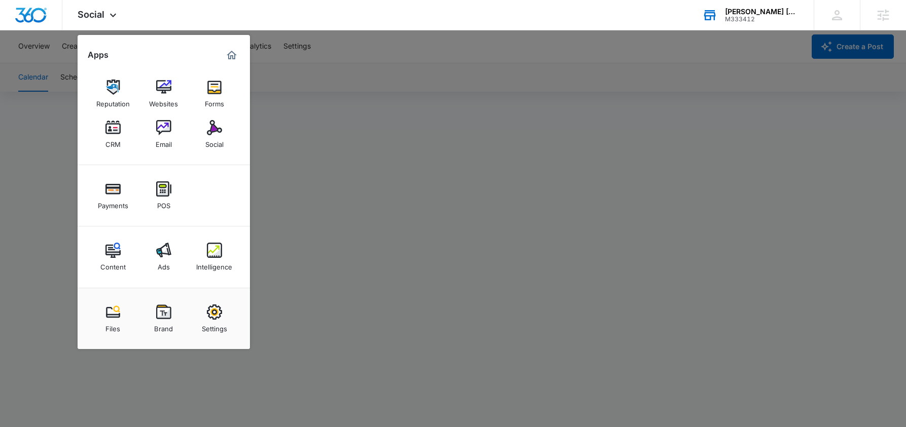
click at [618, 111] on div at bounding box center [453, 213] width 906 height 427
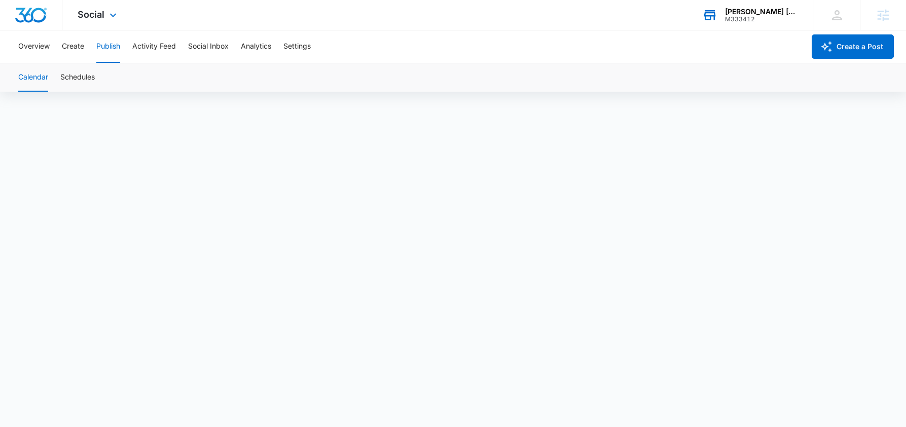
click at [113, 10] on div "Social Apps Reputation Websites Forms CRM Email Social Payments POS Content Ads…" at bounding box center [98, 15] width 72 height 30
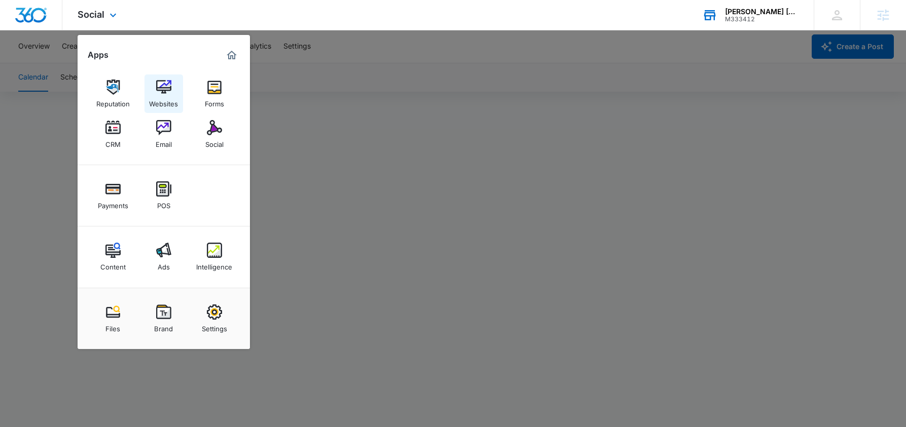
click at [166, 92] on img at bounding box center [163, 87] width 15 height 15
